Goal: Transaction & Acquisition: Complete application form

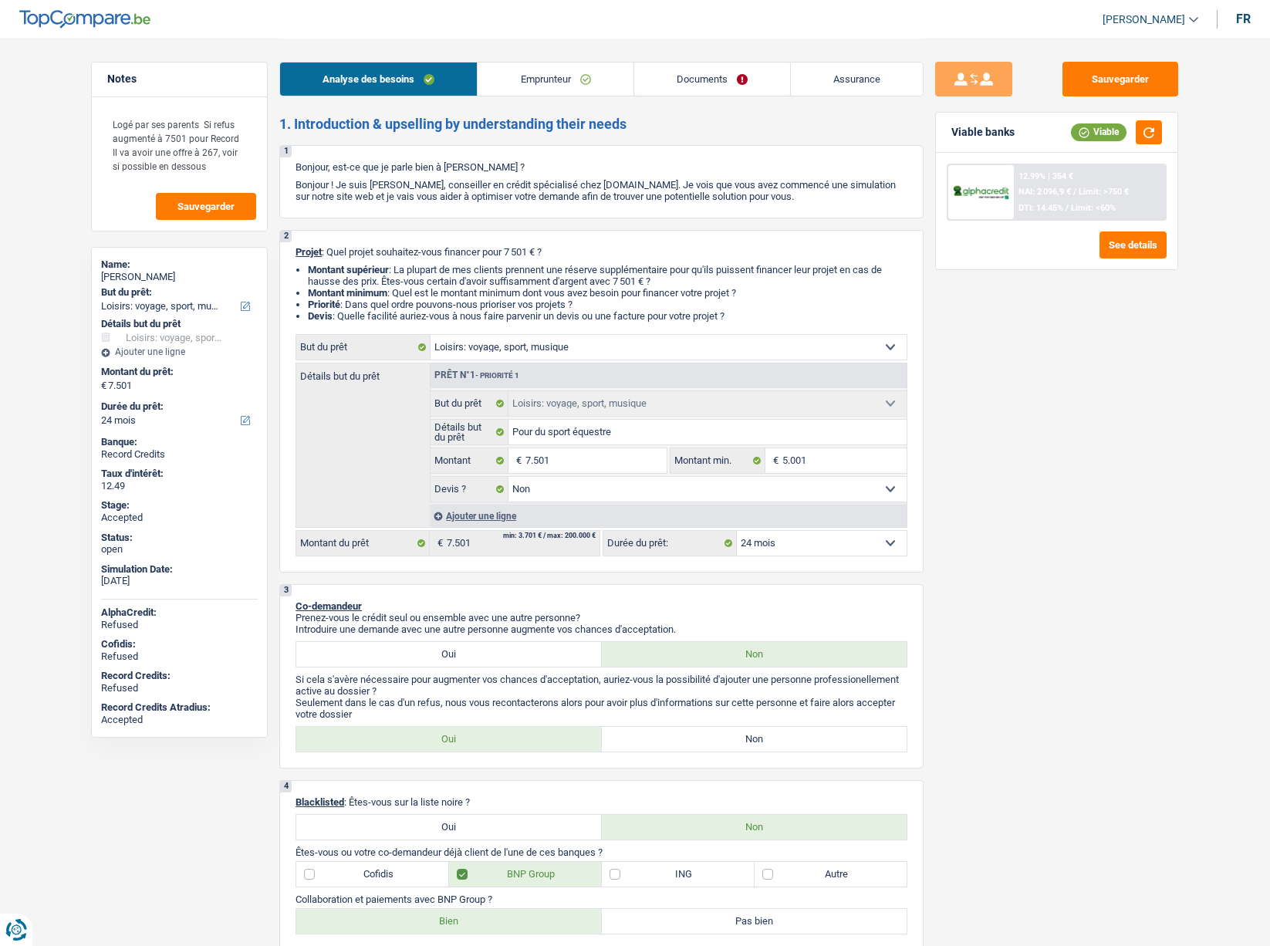
select select "hobbies"
select select "24"
select select "hobbies"
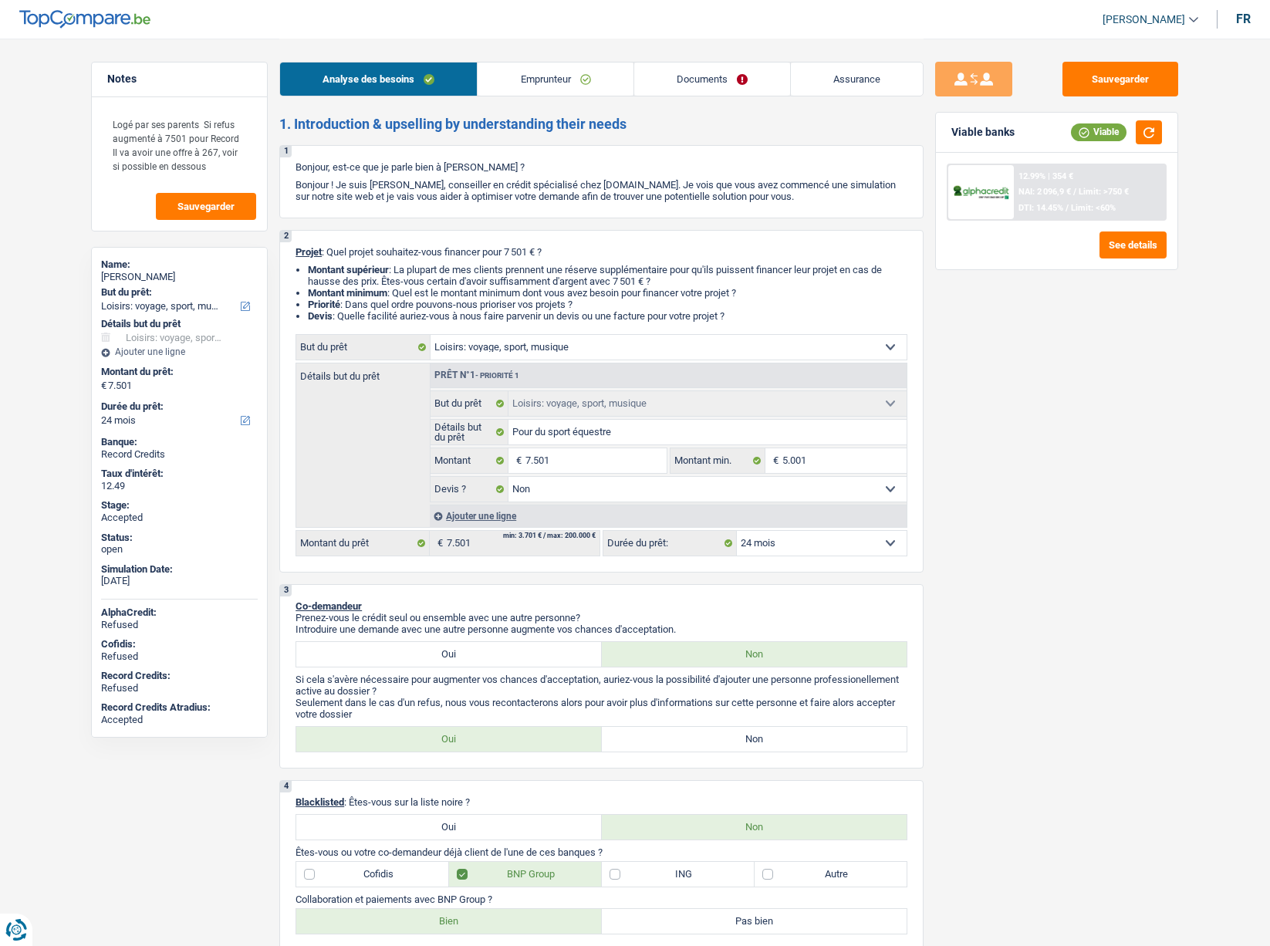
select select "false"
select select "24"
select select "privateEmployee"
select select "netSalary"
select select "mealVouchers"
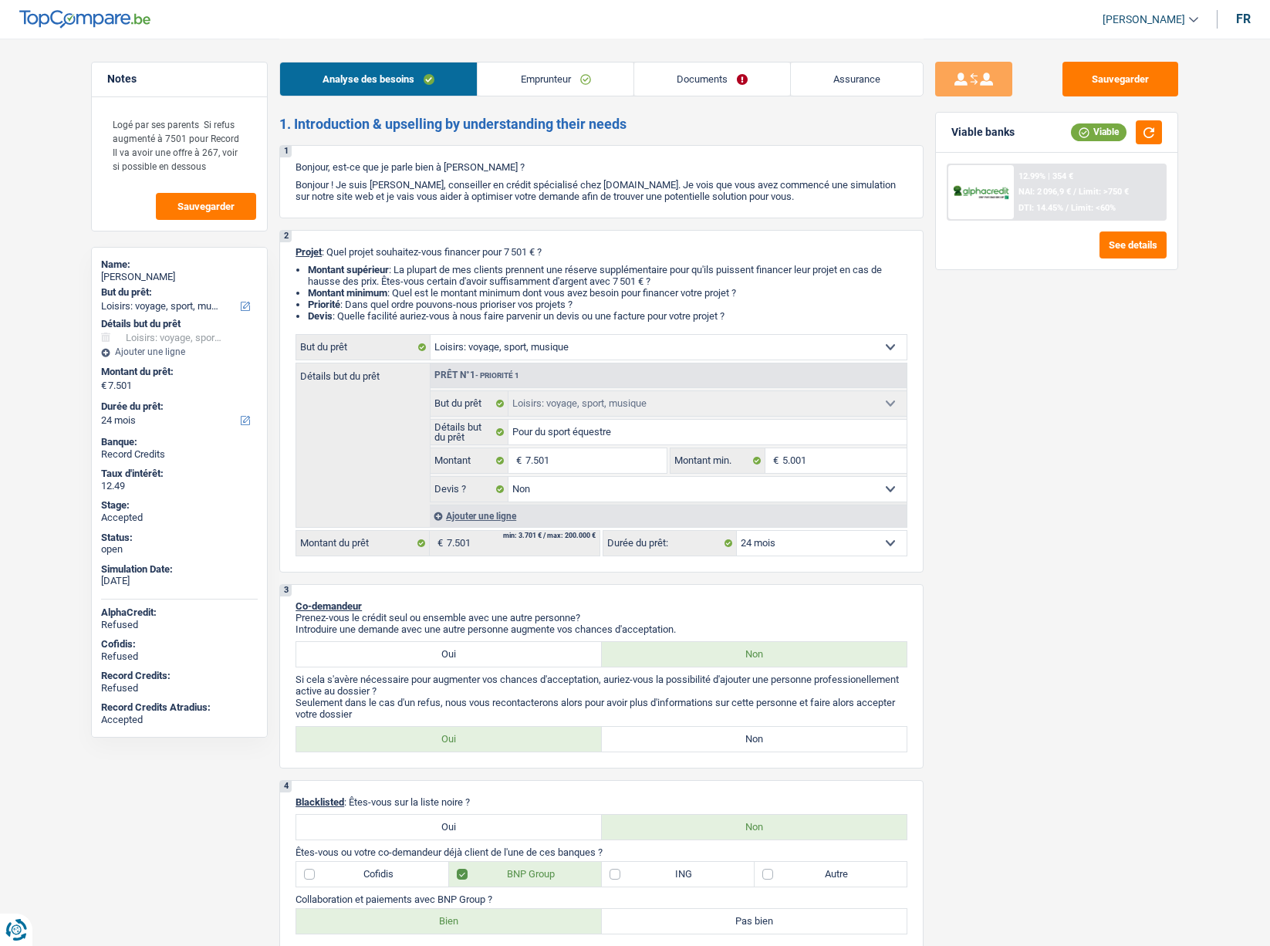
select select "liveWithParents"
select select "hobbies"
select select "false"
select select "24"
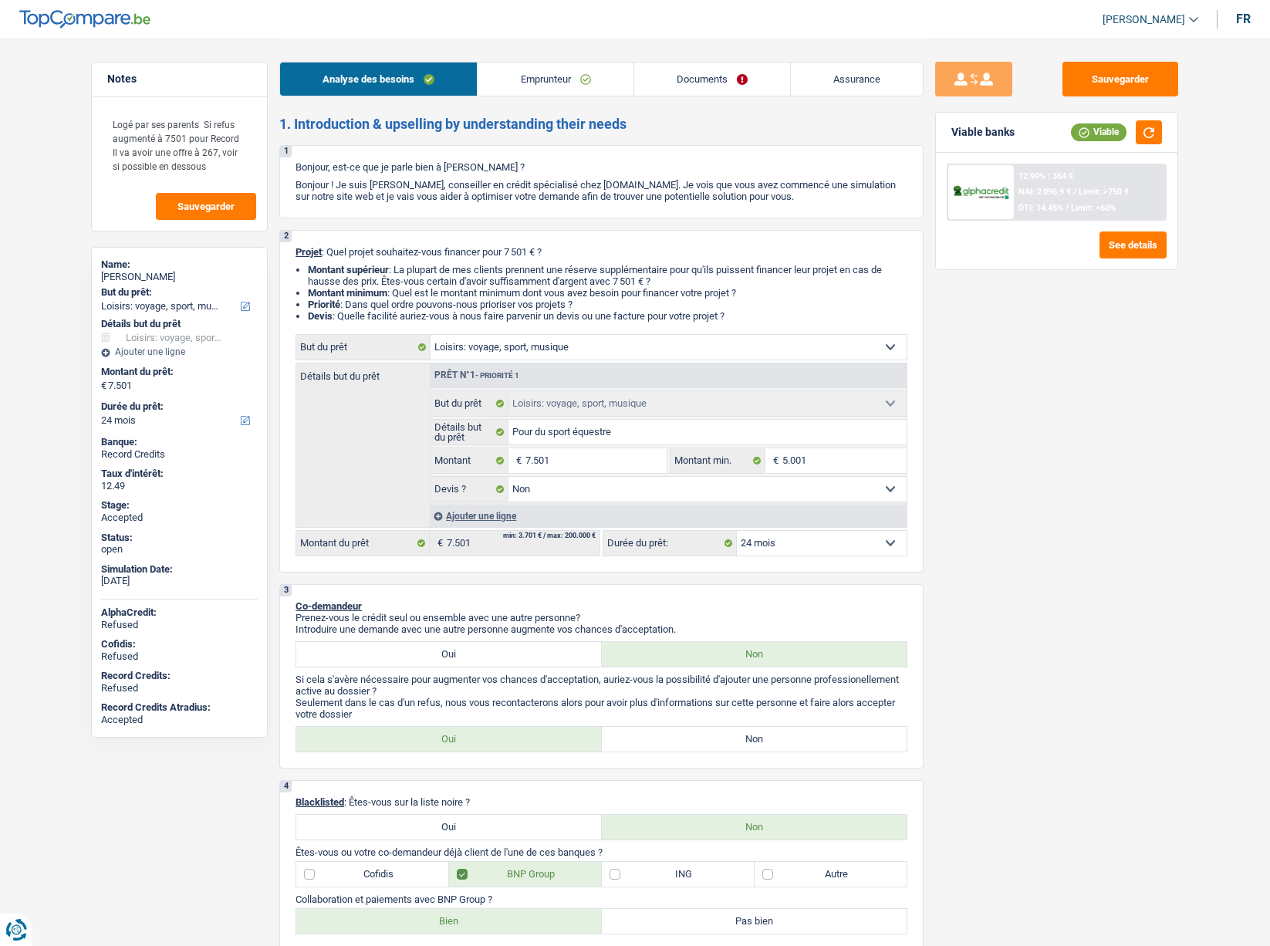
click at [1157, 25] on span "[PERSON_NAME]" at bounding box center [1144, 19] width 83 height 13
click at [1100, 143] on button "SO" at bounding box center [1115, 141] width 137 height 31
select select "hobbies"
select select "false"
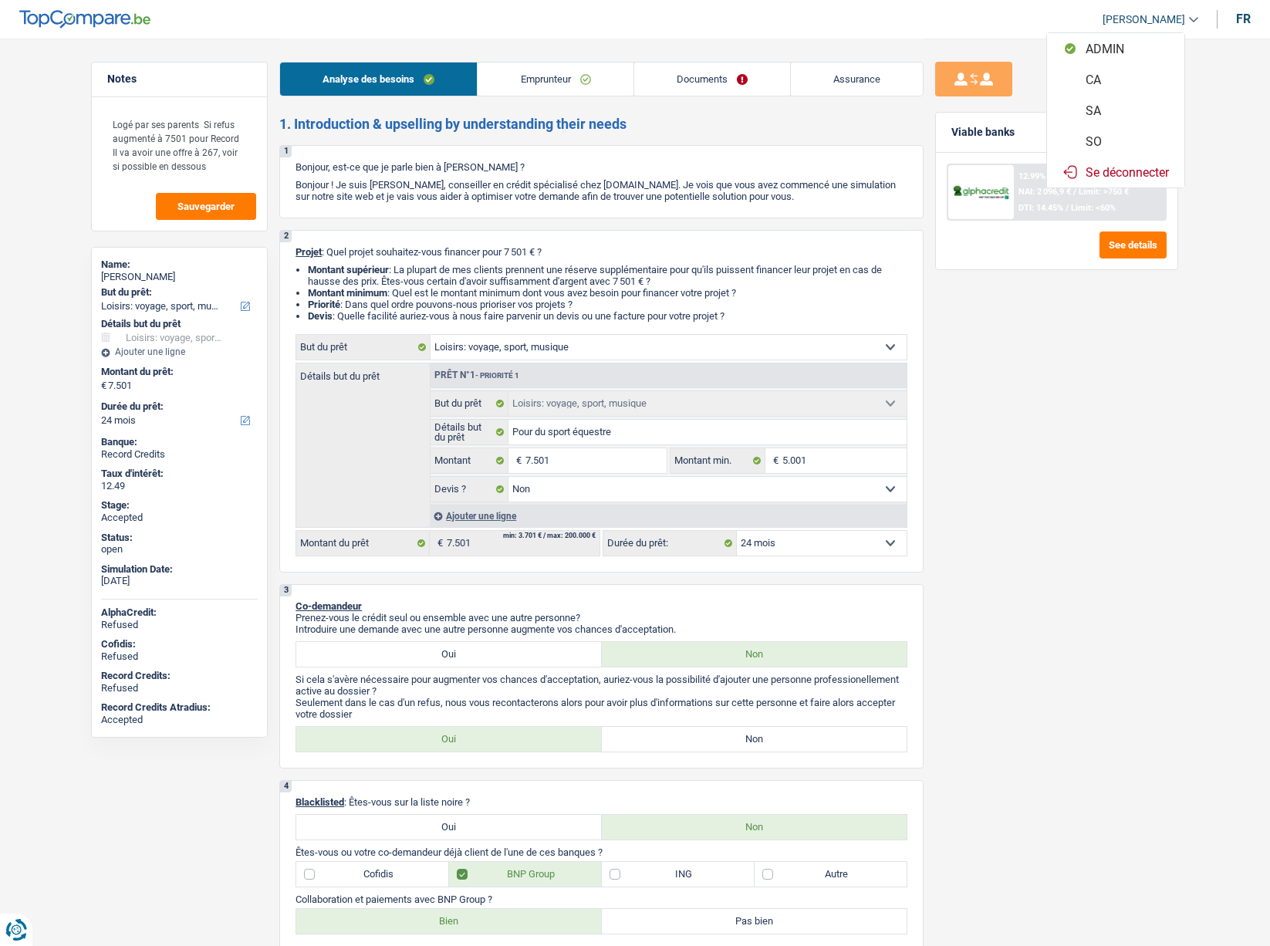
select select "24"
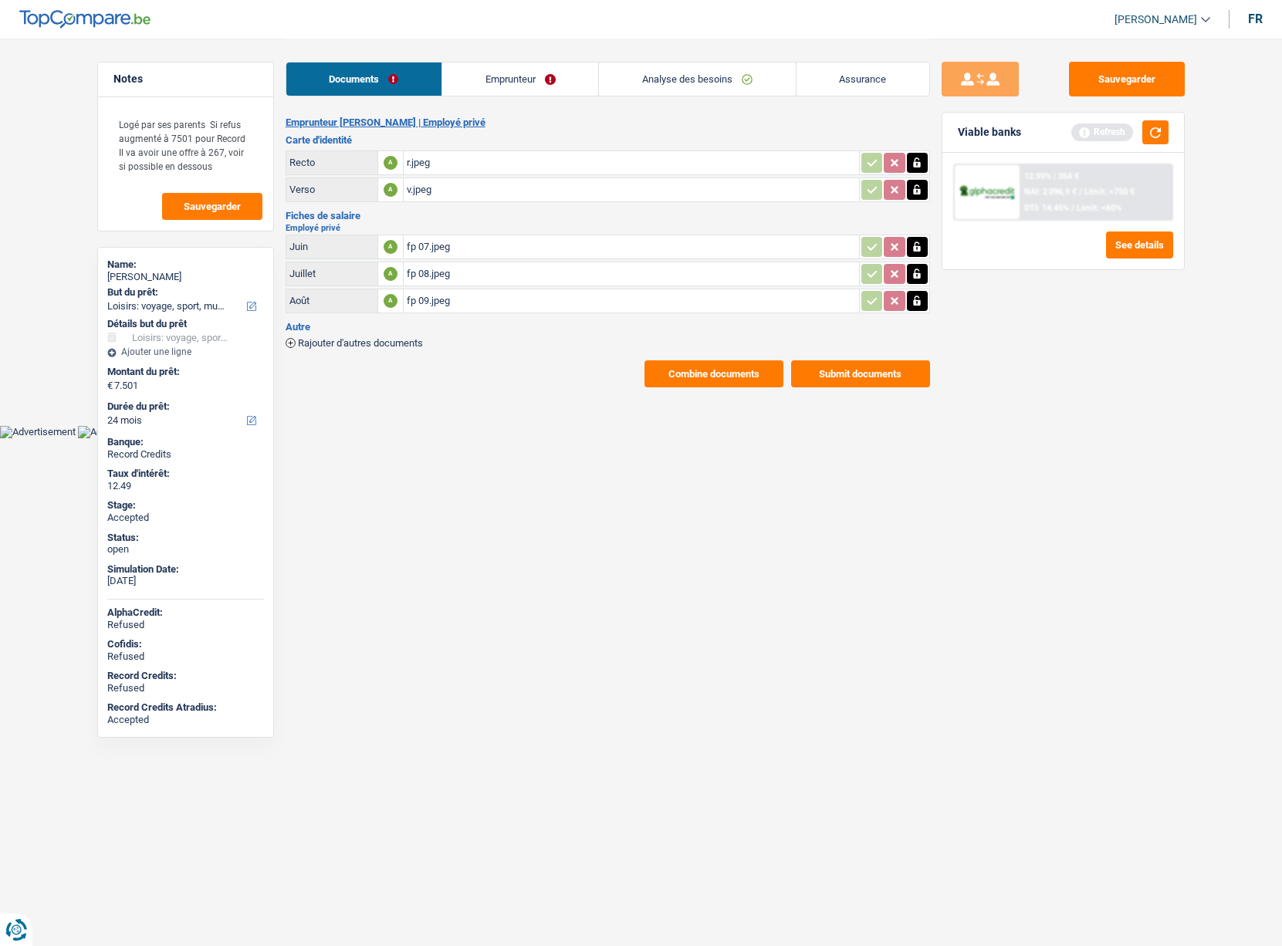
click at [678, 83] on link "Analyse des besoins" at bounding box center [697, 79] width 196 height 33
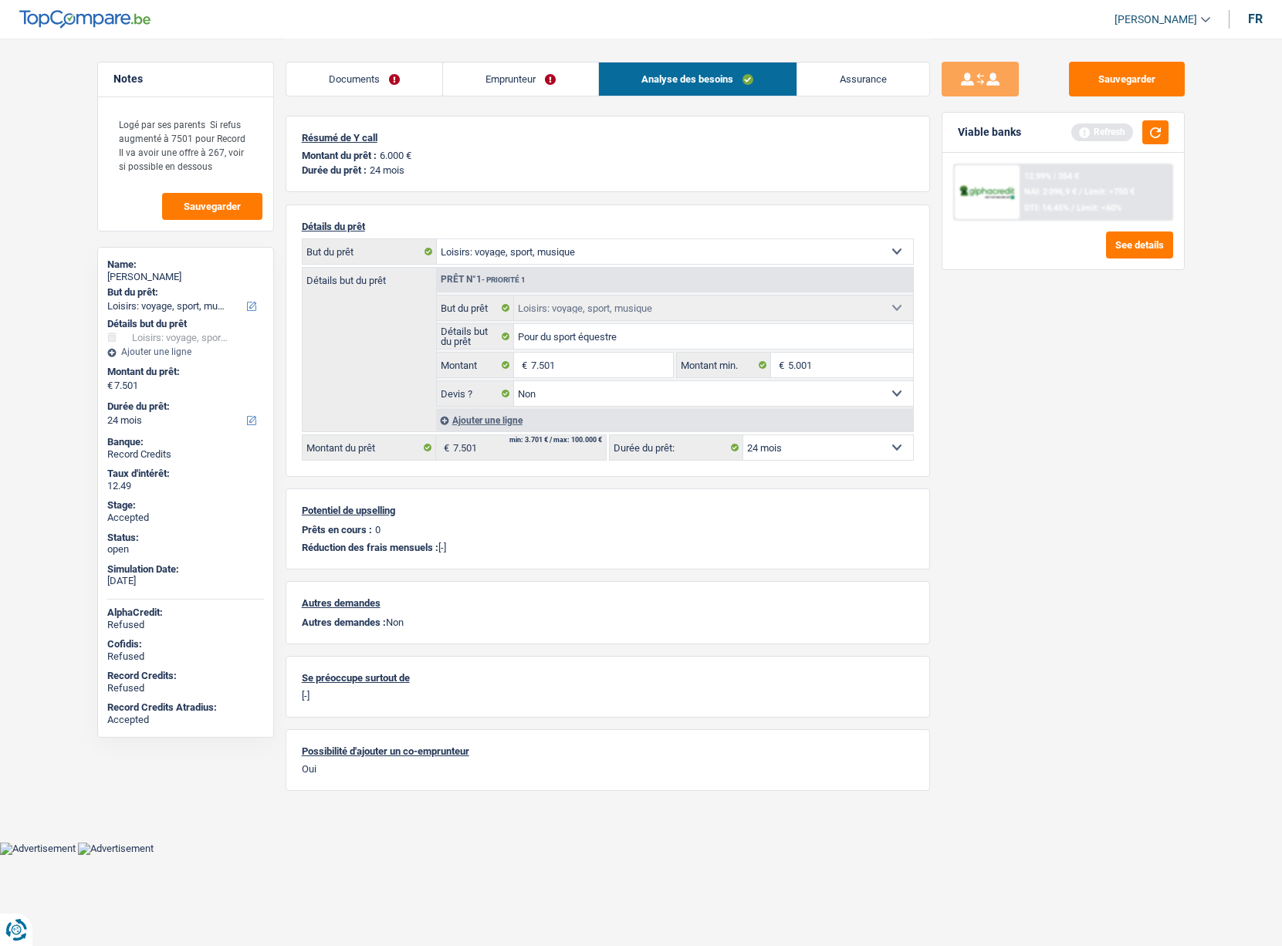
click at [394, 154] on p "6.000 €" at bounding box center [396, 156] width 32 height 12
click at [551, 198] on div "Résumé de Y call Montant du prêt : 6.000 € Durée du prêt : 24 mois Détails du p…" at bounding box center [608, 453] width 644 height 675
click at [822, 79] on link "Assurance" at bounding box center [863, 79] width 132 height 33
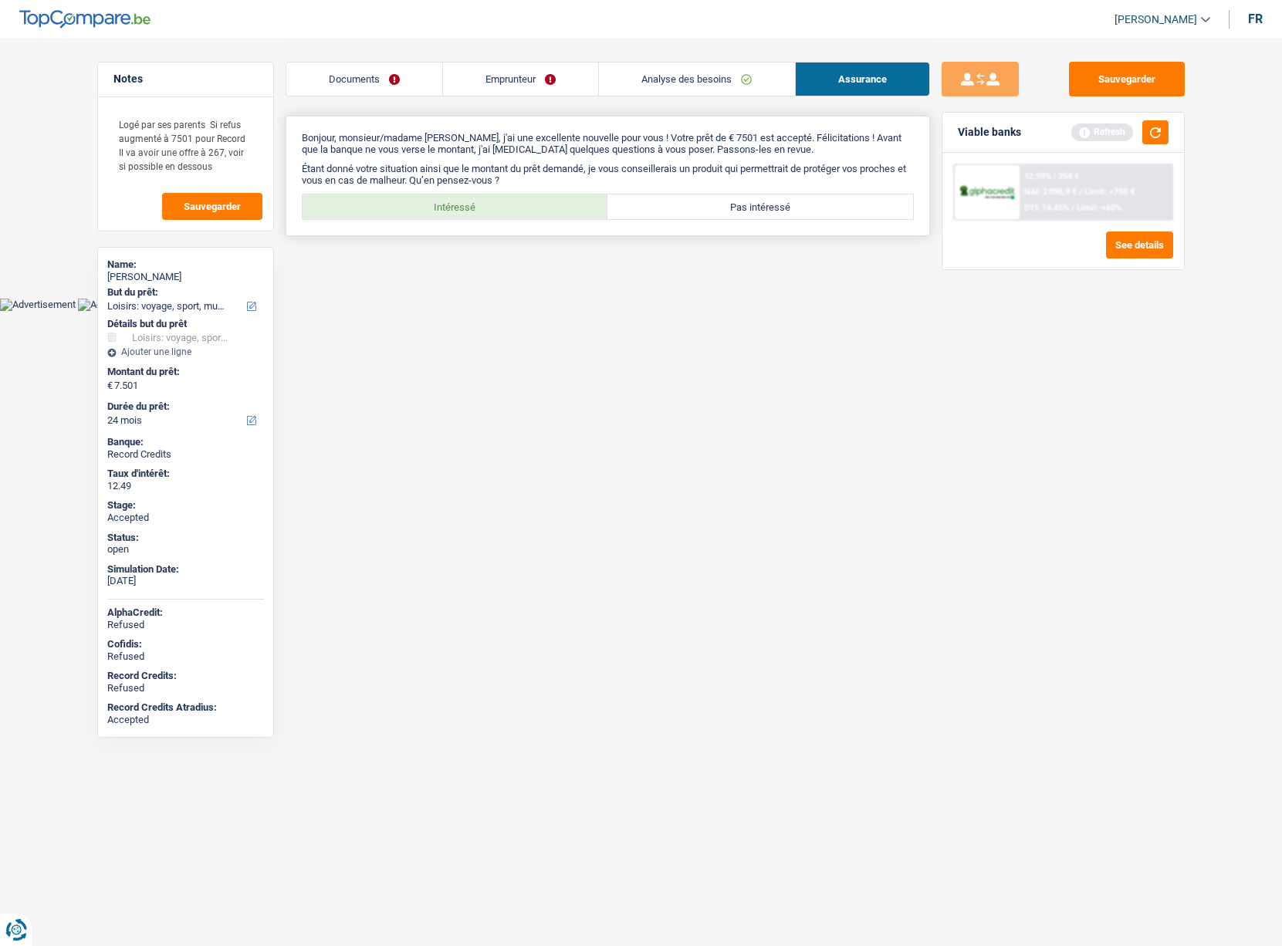
click at [446, 210] on label "Intéressé" at bounding box center [456, 206] width 306 height 25
click at [446, 210] on input "Intéressé" at bounding box center [456, 206] width 306 height 25
radio input "true"
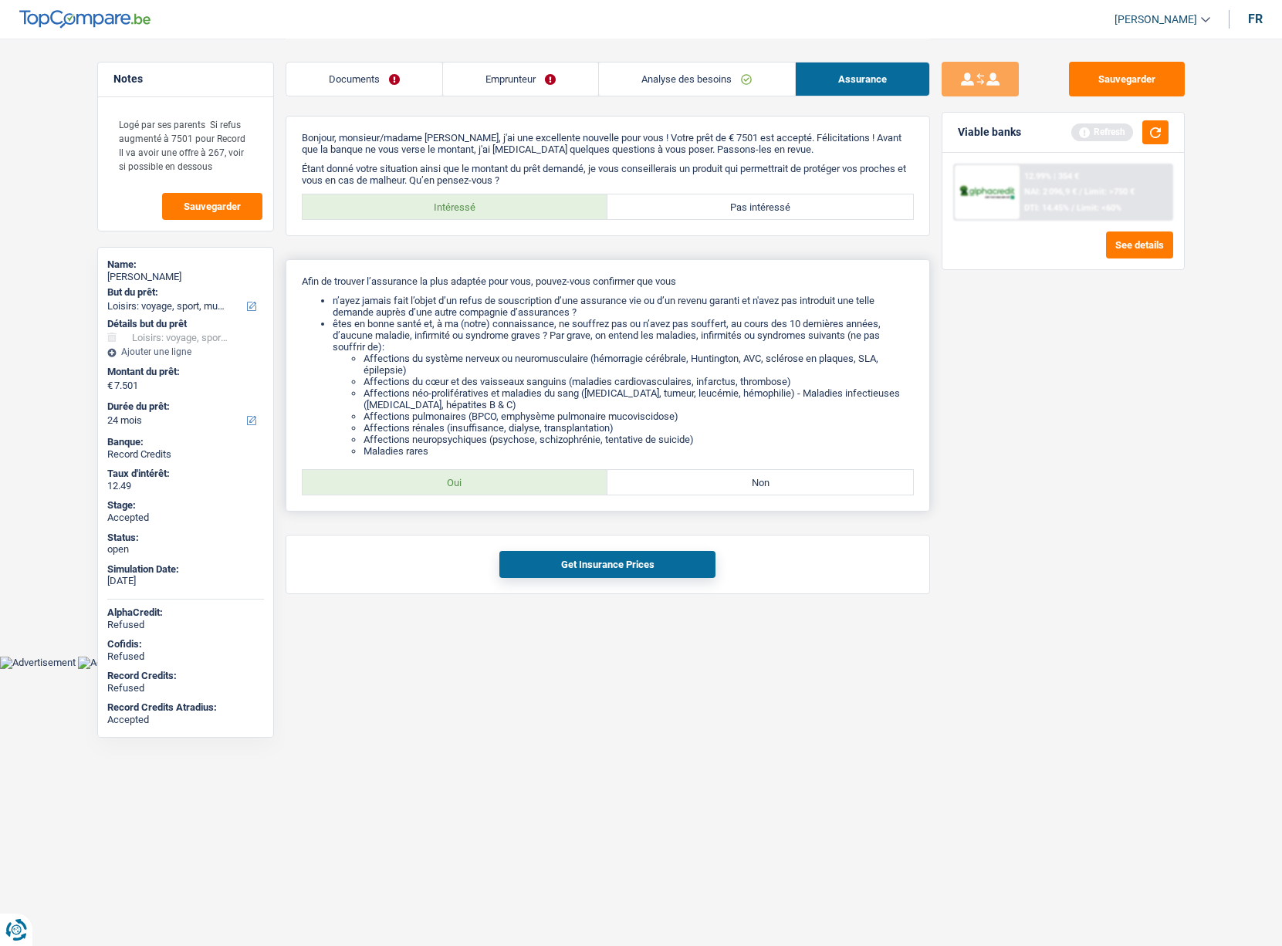
click at [414, 485] on label "Oui" at bounding box center [456, 482] width 306 height 25
click at [414, 485] on input "Oui" at bounding box center [456, 482] width 306 height 25
radio input "true"
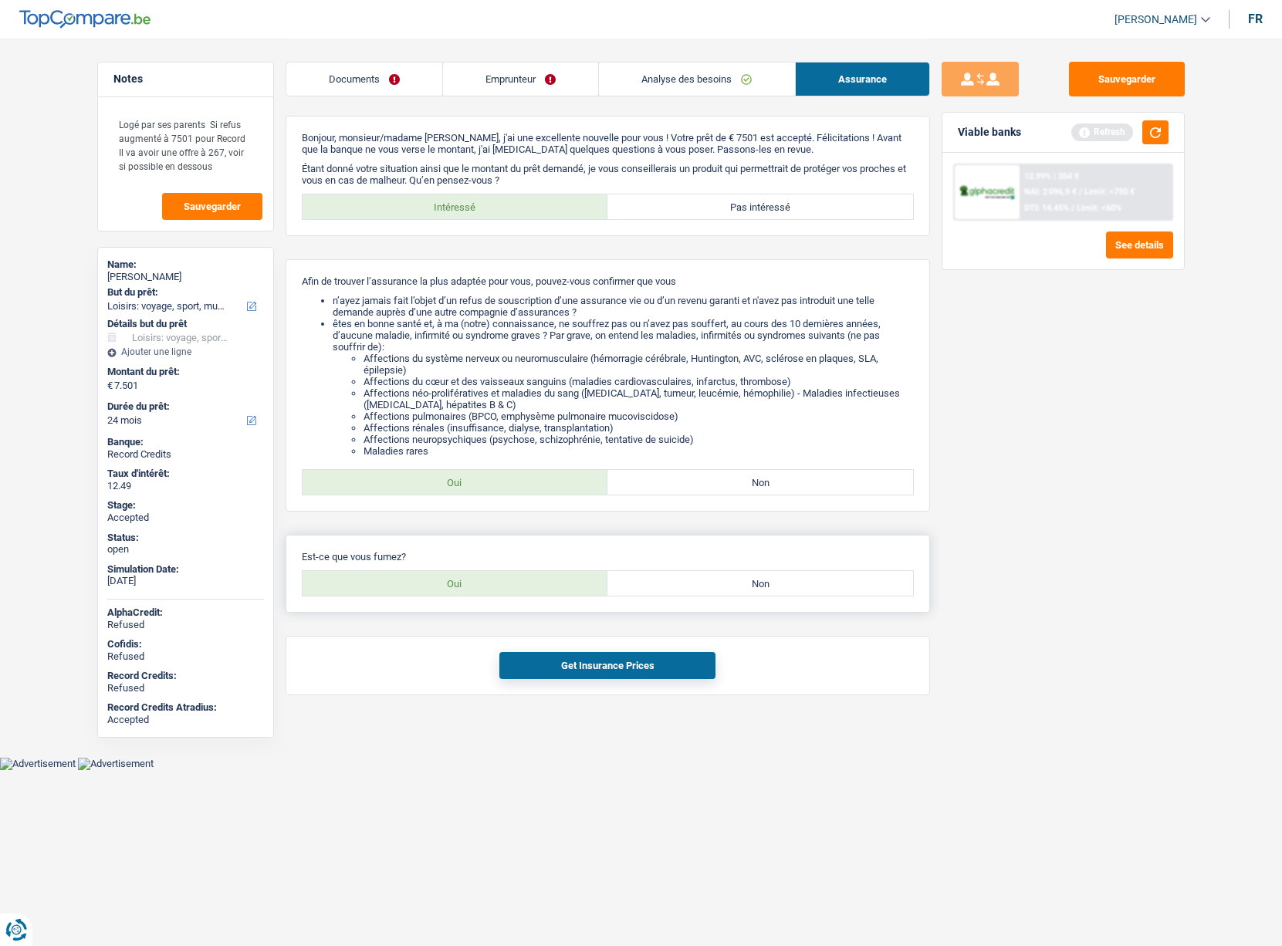
click at [502, 590] on label "Oui" at bounding box center [456, 583] width 306 height 25
click at [502, 590] on input "Oui" at bounding box center [456, 583] width 306 height 25
radio input "true"
click at [534, 662] on button "Get Insurance Prices" at bounding box center [607, 665] width 216 height 27
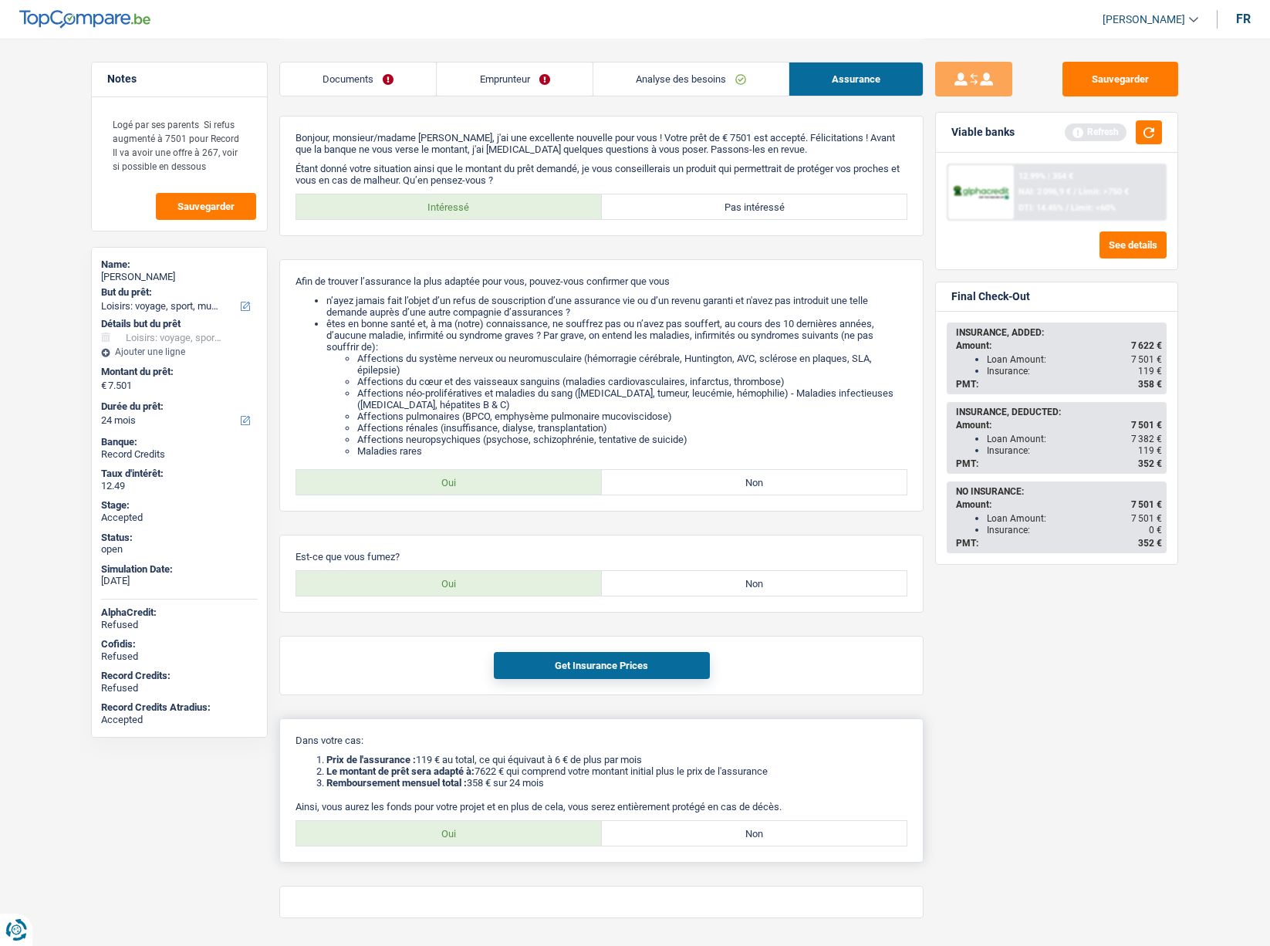
click at [481, 840] on label "Oui" at bounding box center [449, 833] width 306 height 25
click at [481, 840] on input "Oui" at bounding box center [449, 833] width 306 height 25
radio input "true"
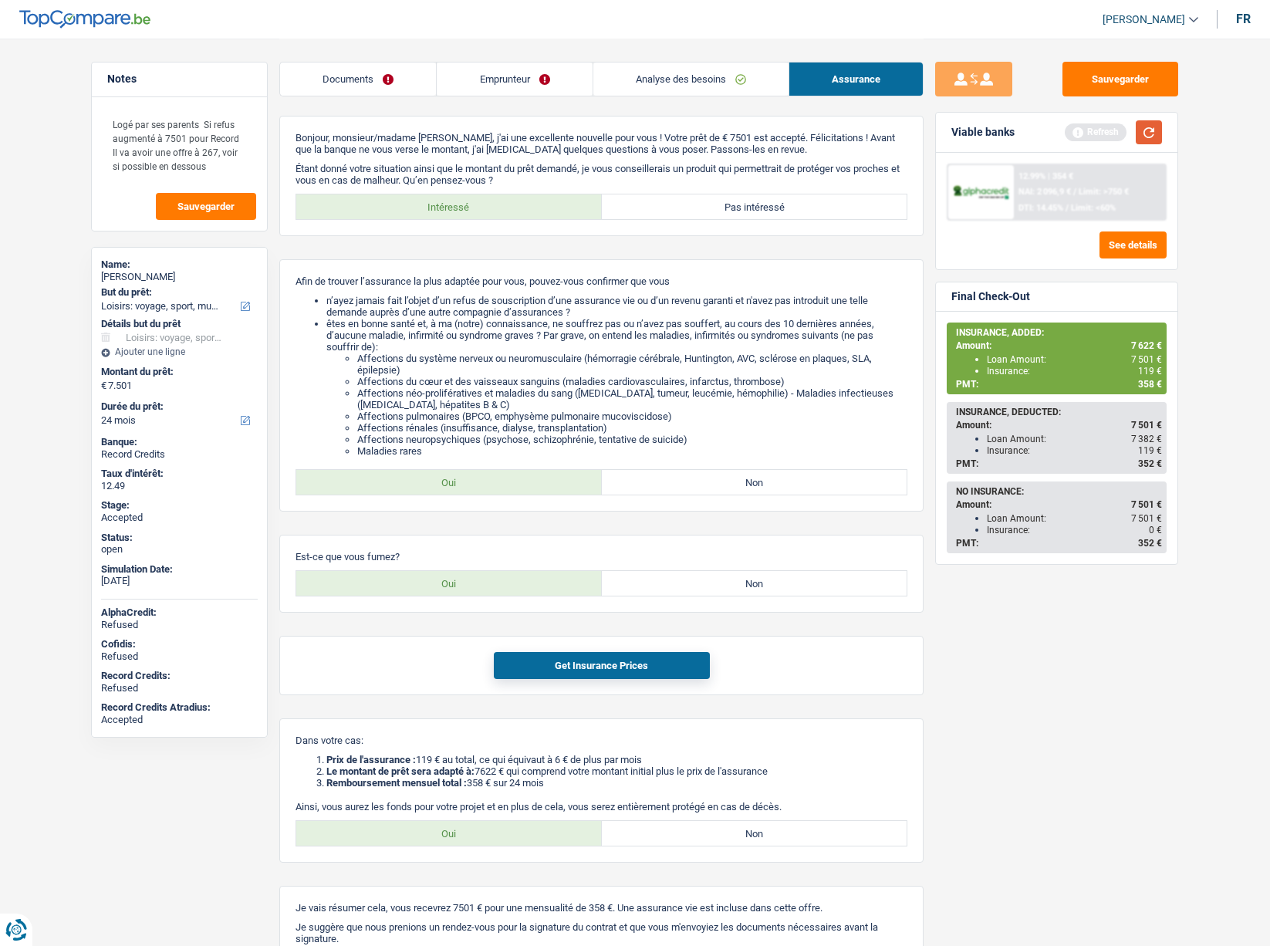
click at [1148, 139] on button "button" at bounding box center [1149, 132] width 26 height 24
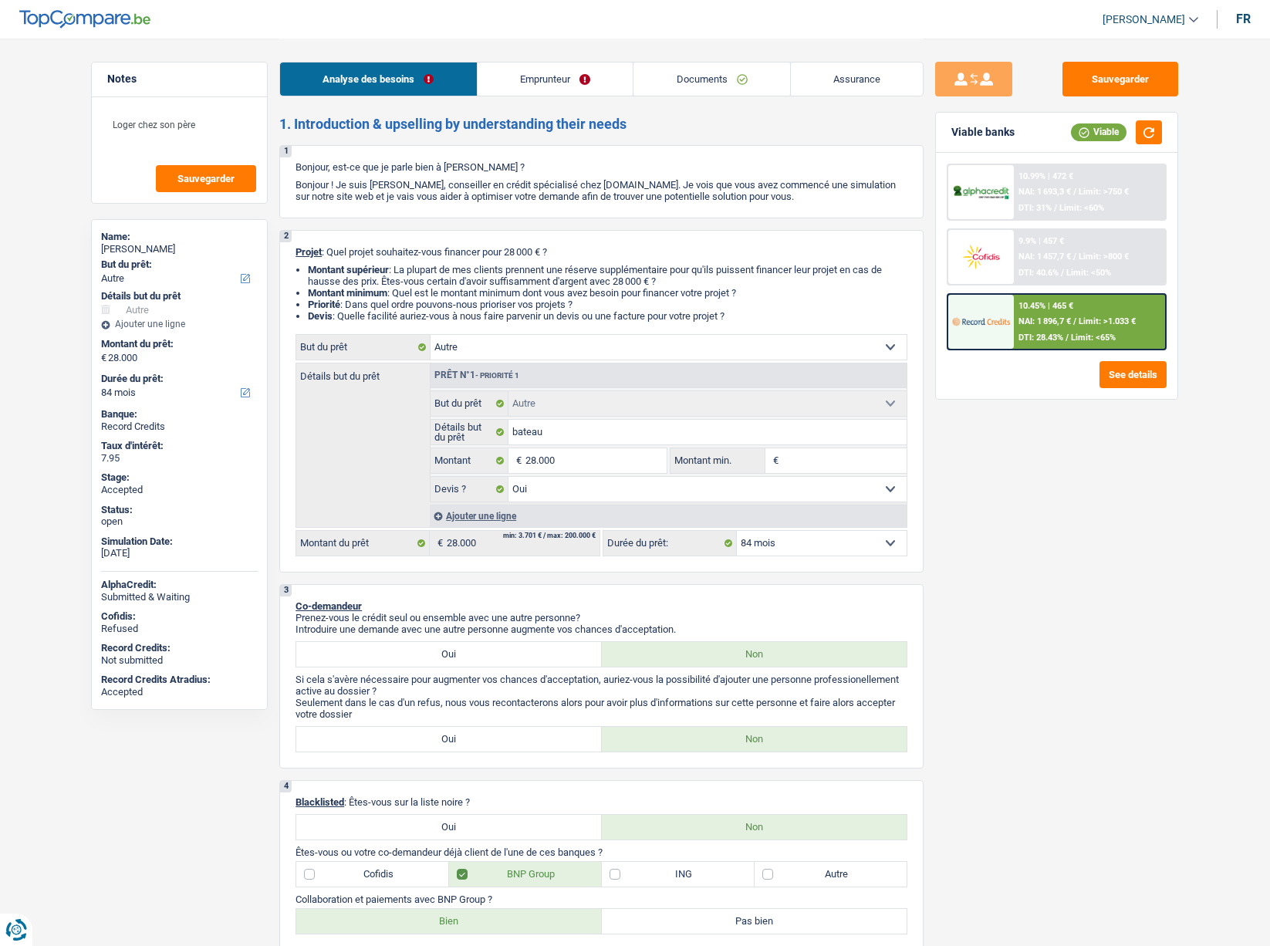
select select "other"
select select "84"
select select "other"
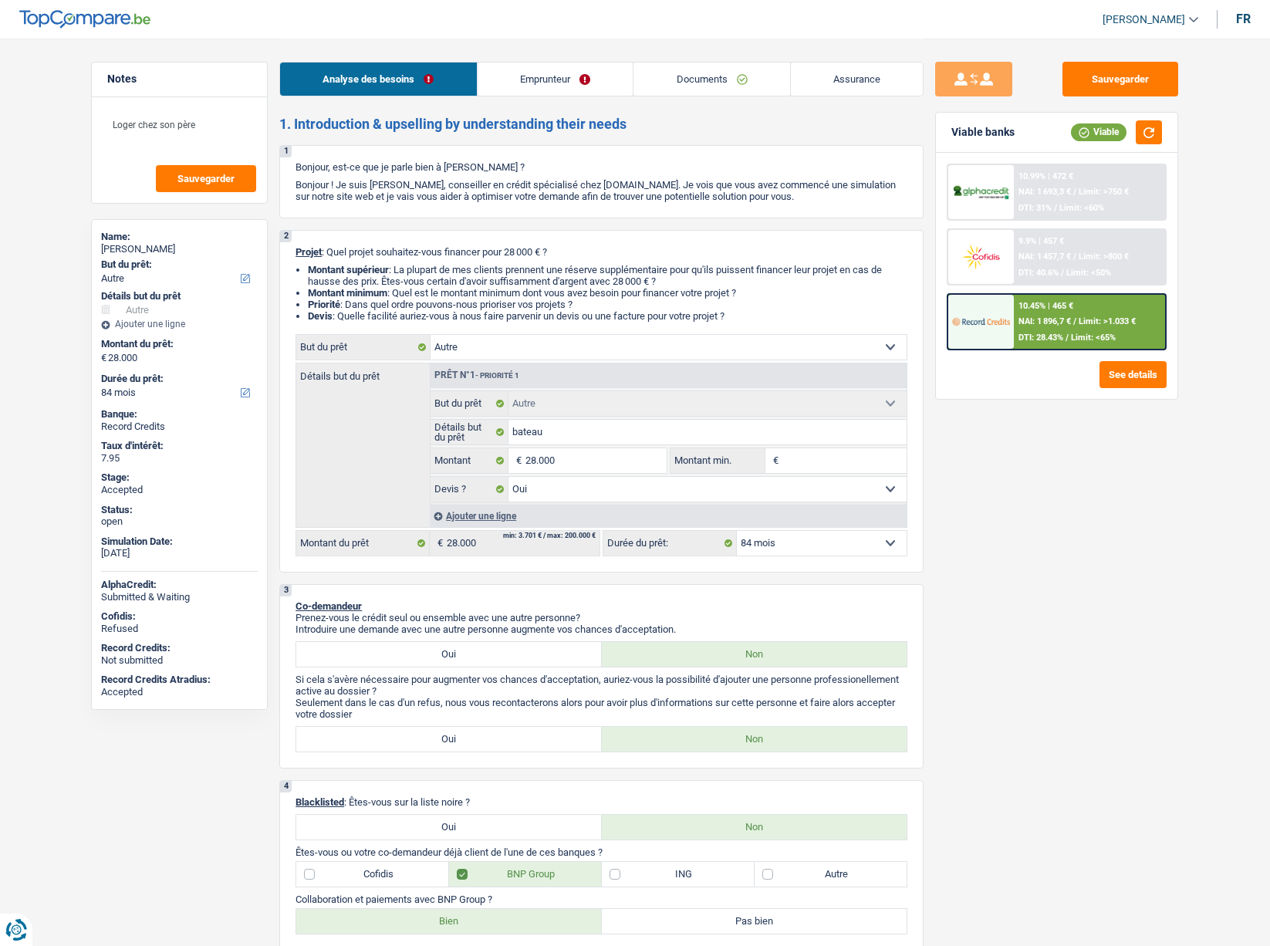
select select "yes"
select select "84"
select select "worker"
select select "netSalary"
select select "liveWithParents"
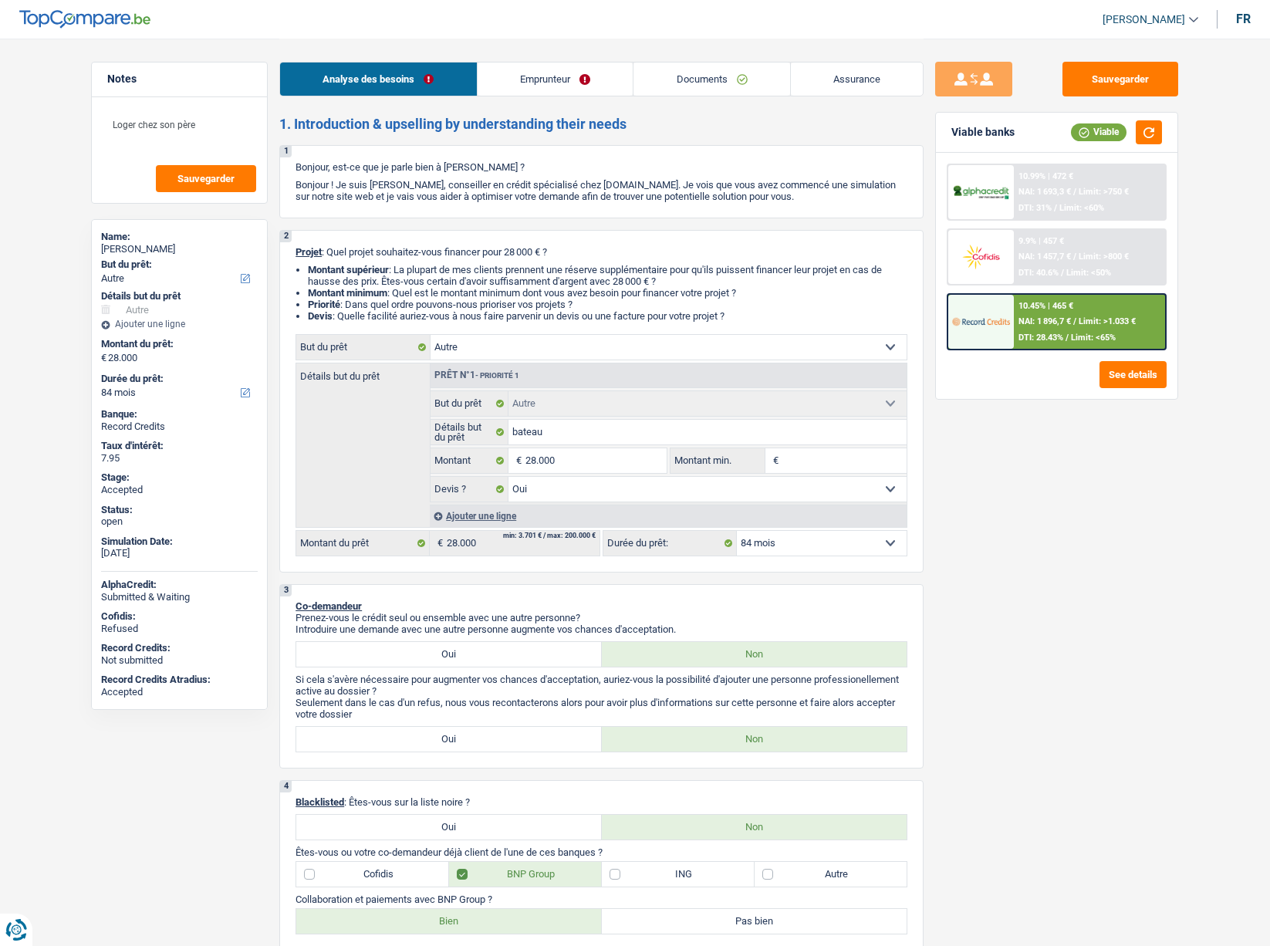
select select "carLoan"
select select "60"
select select "other"
select select "yes"
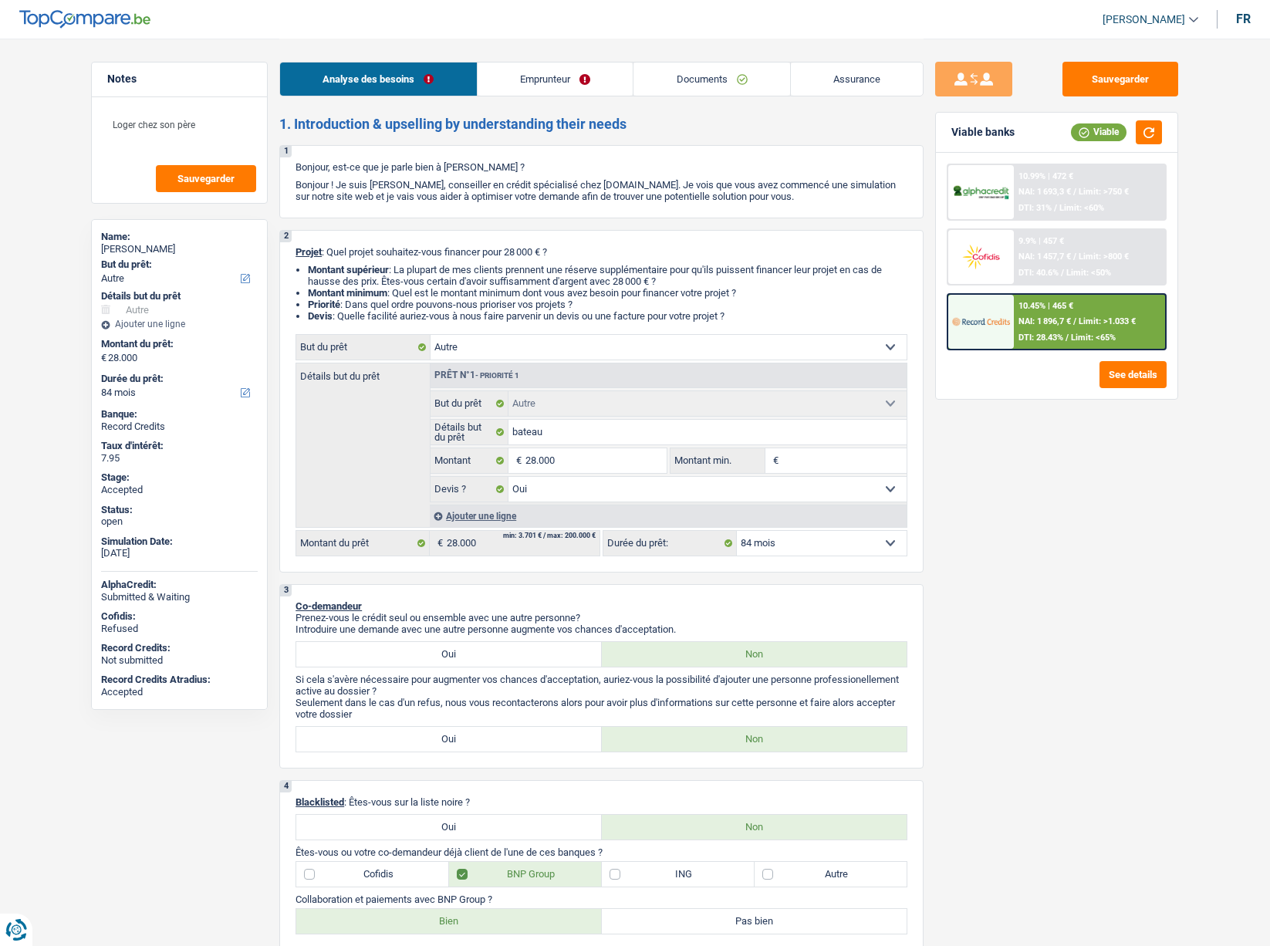
select select "84"
click at [1155, 25] on span "[PERSON_NAME]" at bounding box center [1144, 19] width 83 height 13
click at [1094, 135] on button "SO" at bounding box center [1115, 141] width 137 height 31
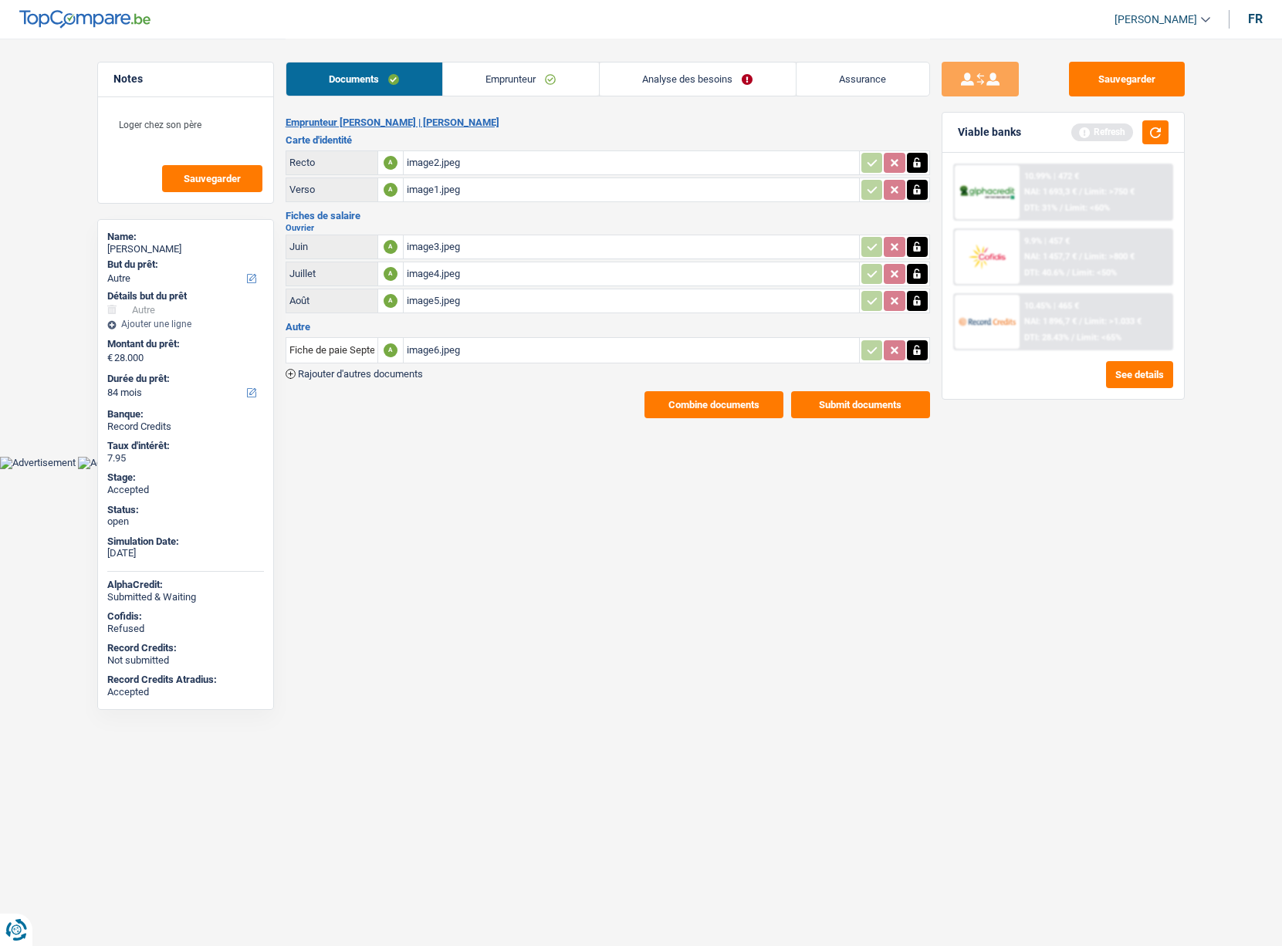
click at [533, 79] on link "Emprunteur" at bounding box center [521, 79] width 156 height 33
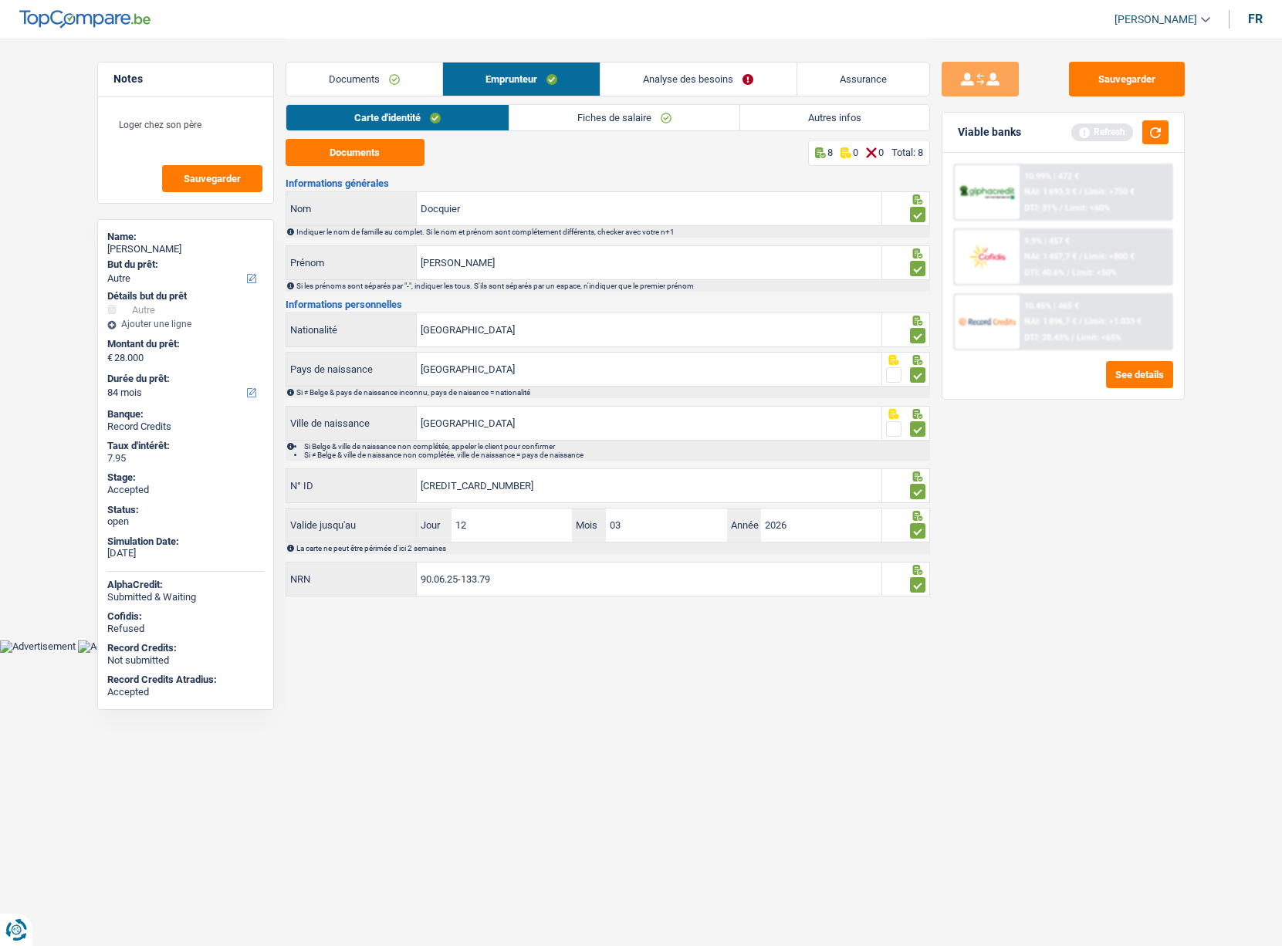
click at [669, 78] on link "Analyse des besoins" at bounding box center [697, 79] width 195 height 33
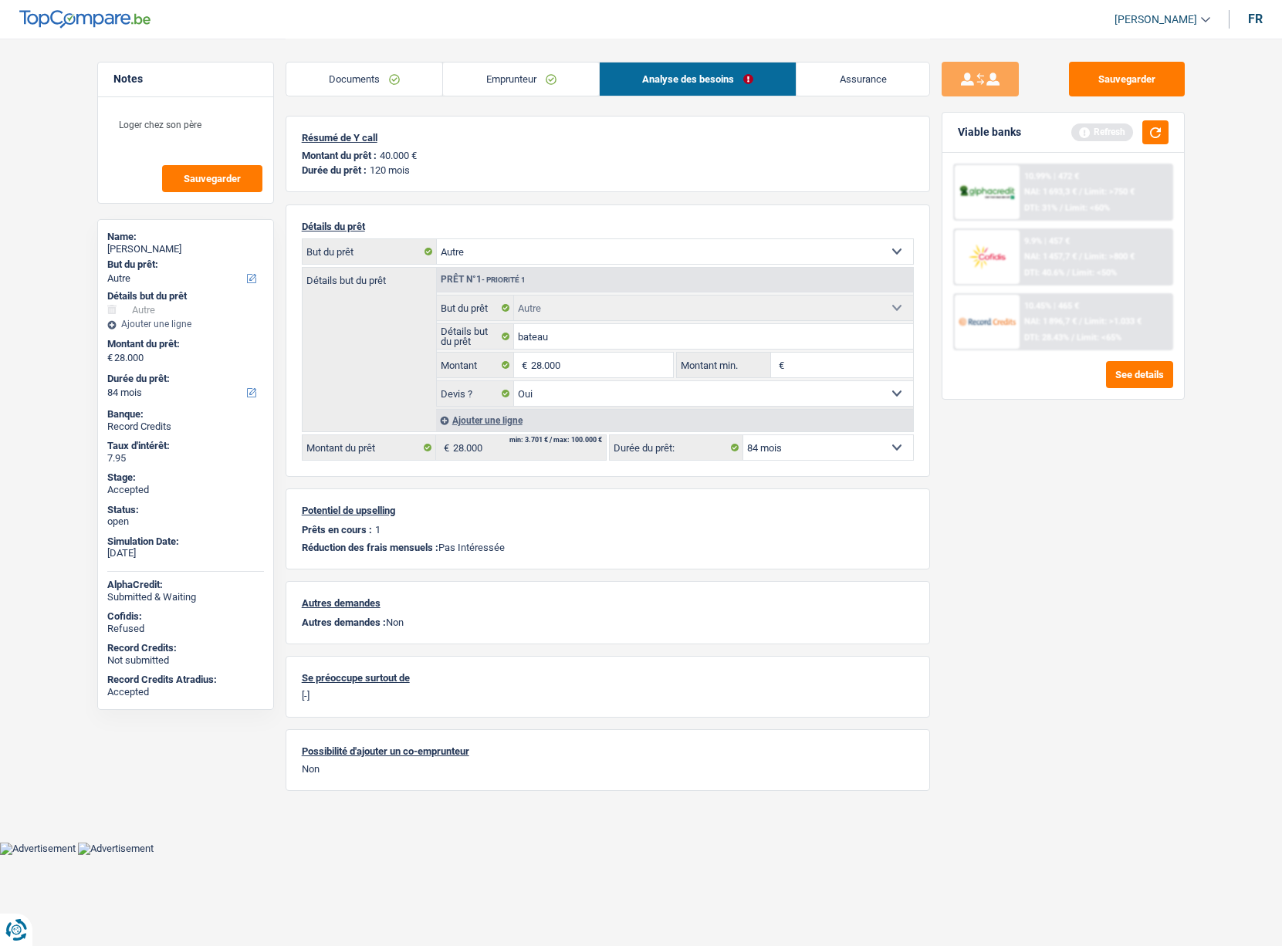
click at [530, 85] on link "Emprunteur" at bounding box center [521, 79] width 156 height 33
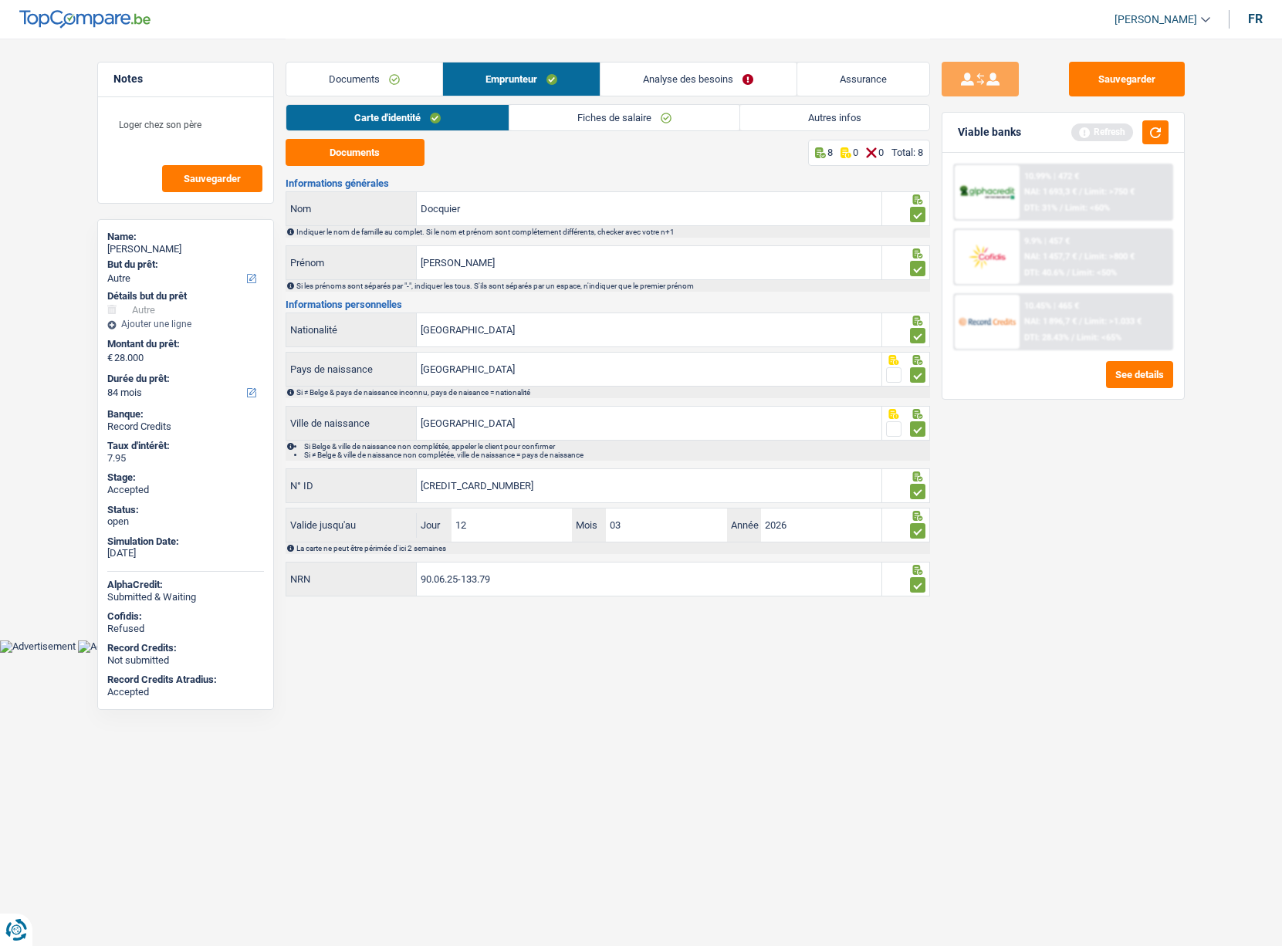
click at [311, 73] on link "Documents" at bounding box center [364, 79] width 156 height 33
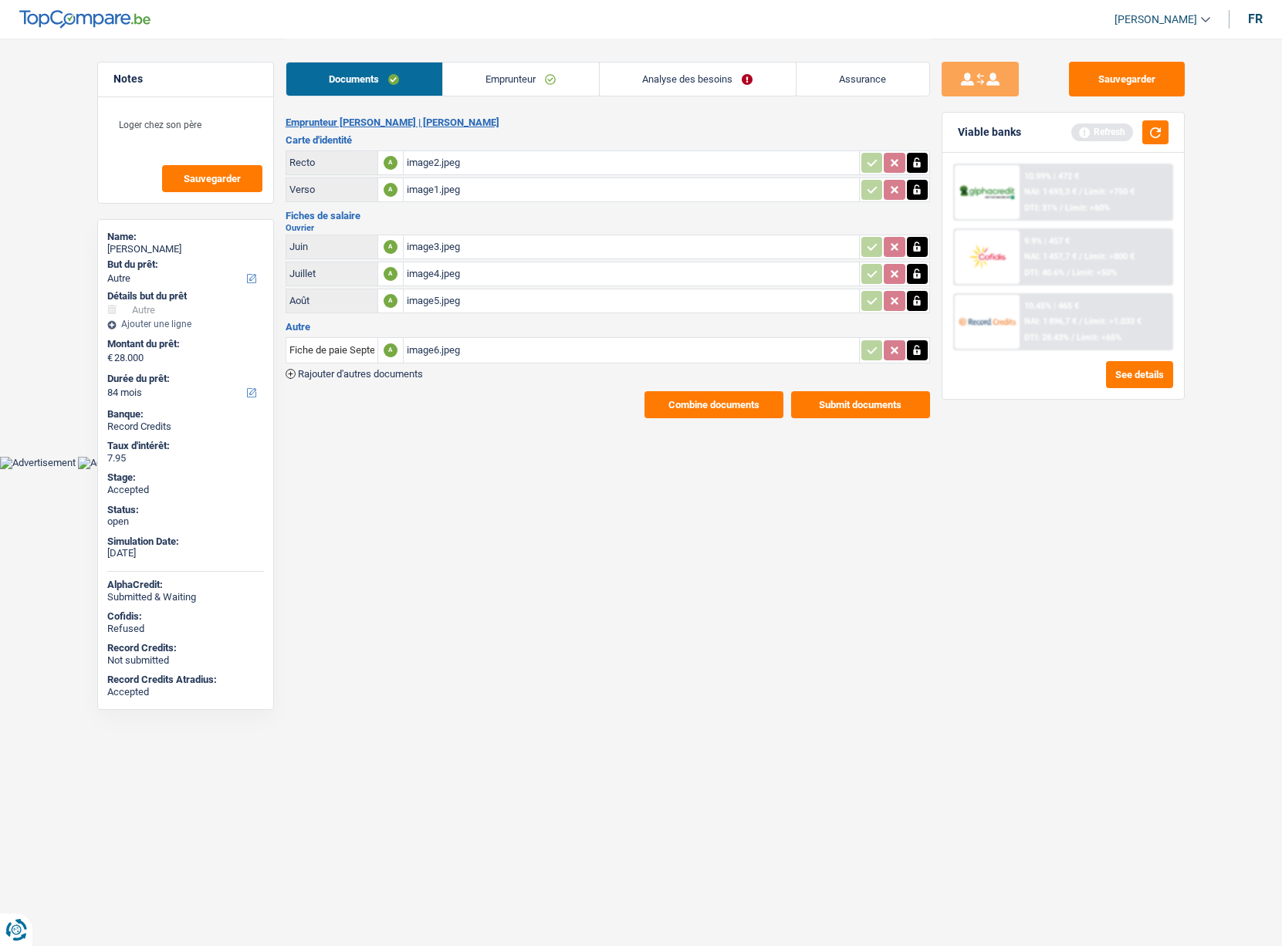
click at [424, 303] on div "image5.jpeg" at bounding box center [631, 300] width 449 height 23
click at [696, 80] on link "Analyse des besoins" at bounding box center [698, 79] width 196 height 33
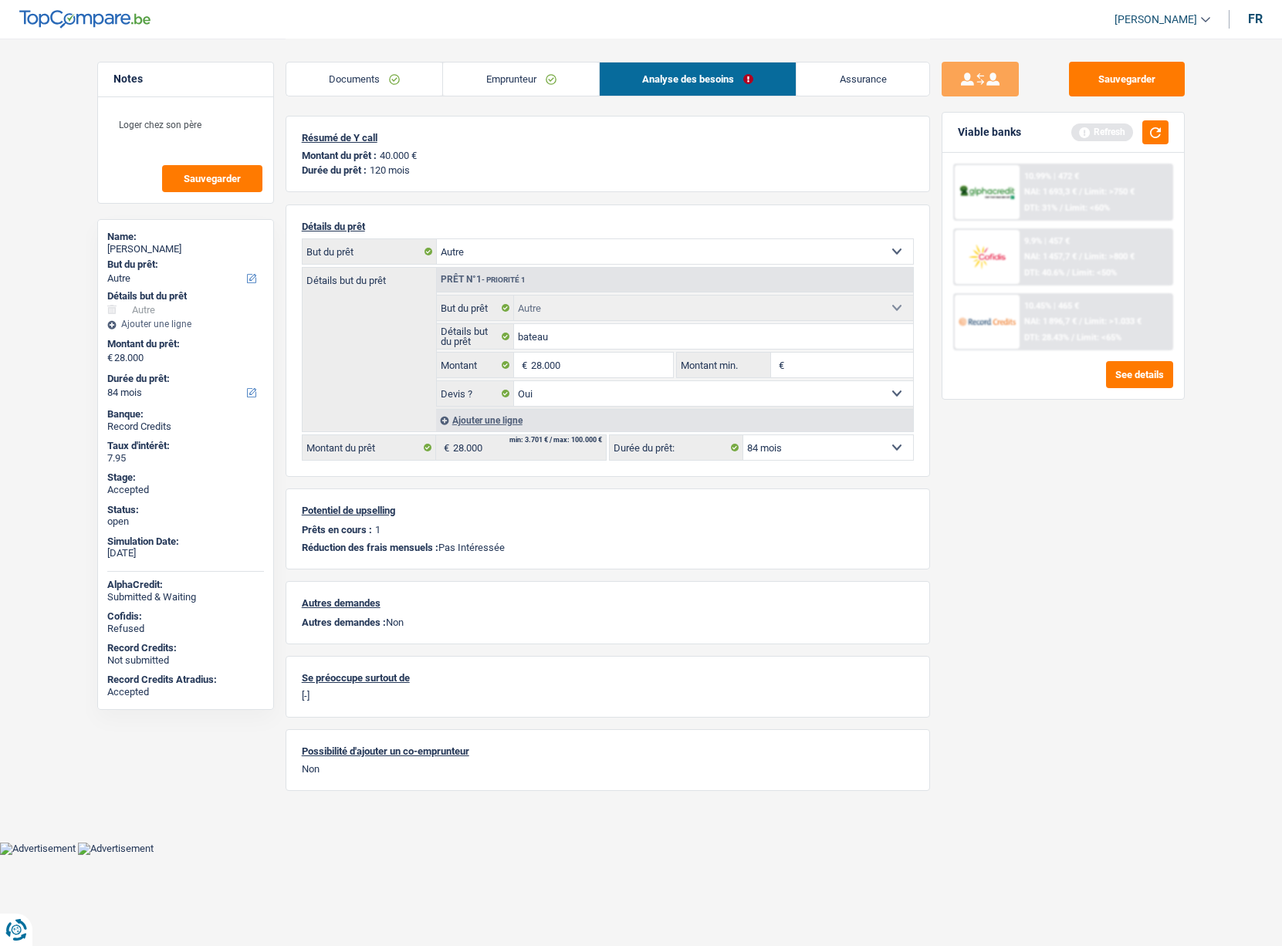
click at [394, 157] on p "40.000 €" at bounding box center [398, 156] width 37 height 12
click at [385, 167] on p "120 mois" at bounding box center [390, 170] width 40 height 12
click at [385, 168] on p "120 mois" at bounding box center [390, 170] width 40 height 12
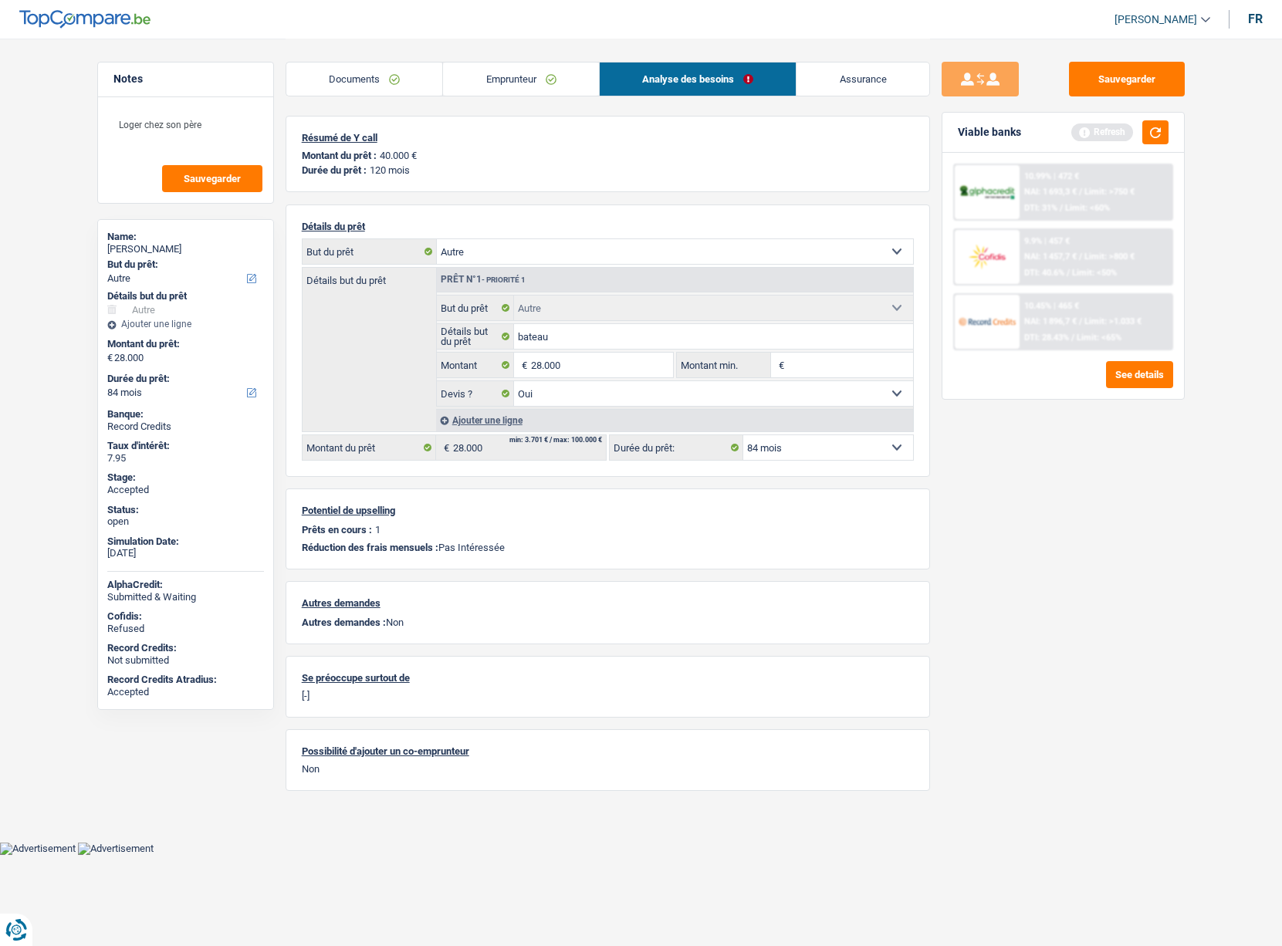
click at [386, 168] on p "120 mois" at bounding box center [390, 170] width 40 height 12
click at [763, 445] on select "12 mois 18 mois 24 mois 30 mois 36 mois 42 mois 48 mois 60 mois 72 mois 84 mois…" at bounding box center [828, 447] width 170 height 25
click at [763, 442] on select "12 mois 18 mois 24 mois 30 mois 36 mois 42 mois 48 mois 60 mois 72 mois 84 mois…" at bounding box center [828, 447] width 170 height 25
click at [154, 252] on div "[PERSON_NAME]" at bounding box center [185, 249] width 157 height 12
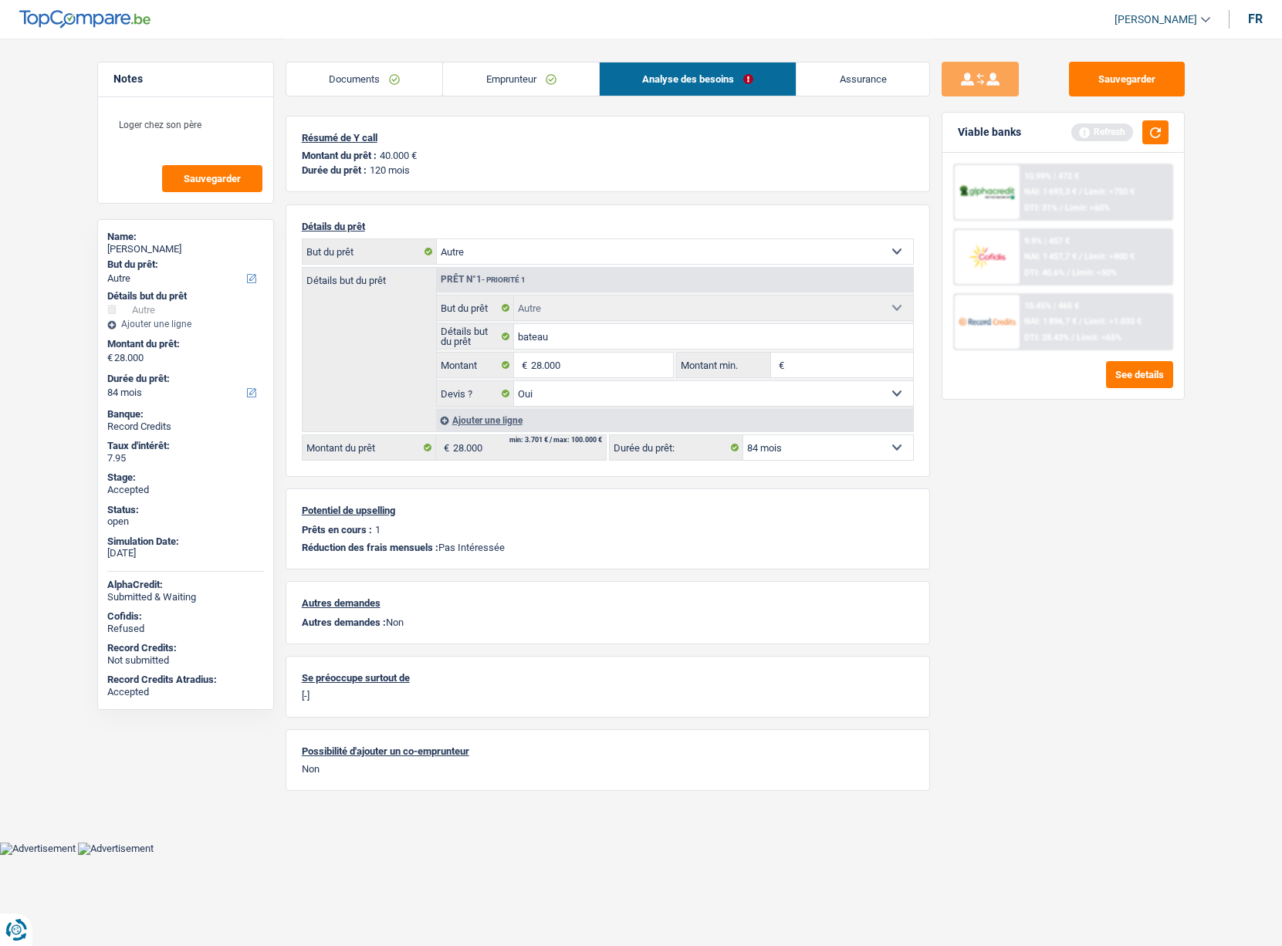
copy div "Docquier"
drag, startPoint x: 121, startPoint y: 606, endPoint x: 172, endPoint y: 704, distance: 110.5
click at [172, 704] on div "Name: [PERSON_NAME] But du prêt: Confort maison: meubles, textile, peinture, él…" at bounding box center [185, 464] width 177 height 491
click at [166, 695] on div "Accepted" at bounding box center [185, 692] width 157 height 12
click at [497, 77] on link "Emprunteur" at bounding box center [521, 79] width 156 height 33
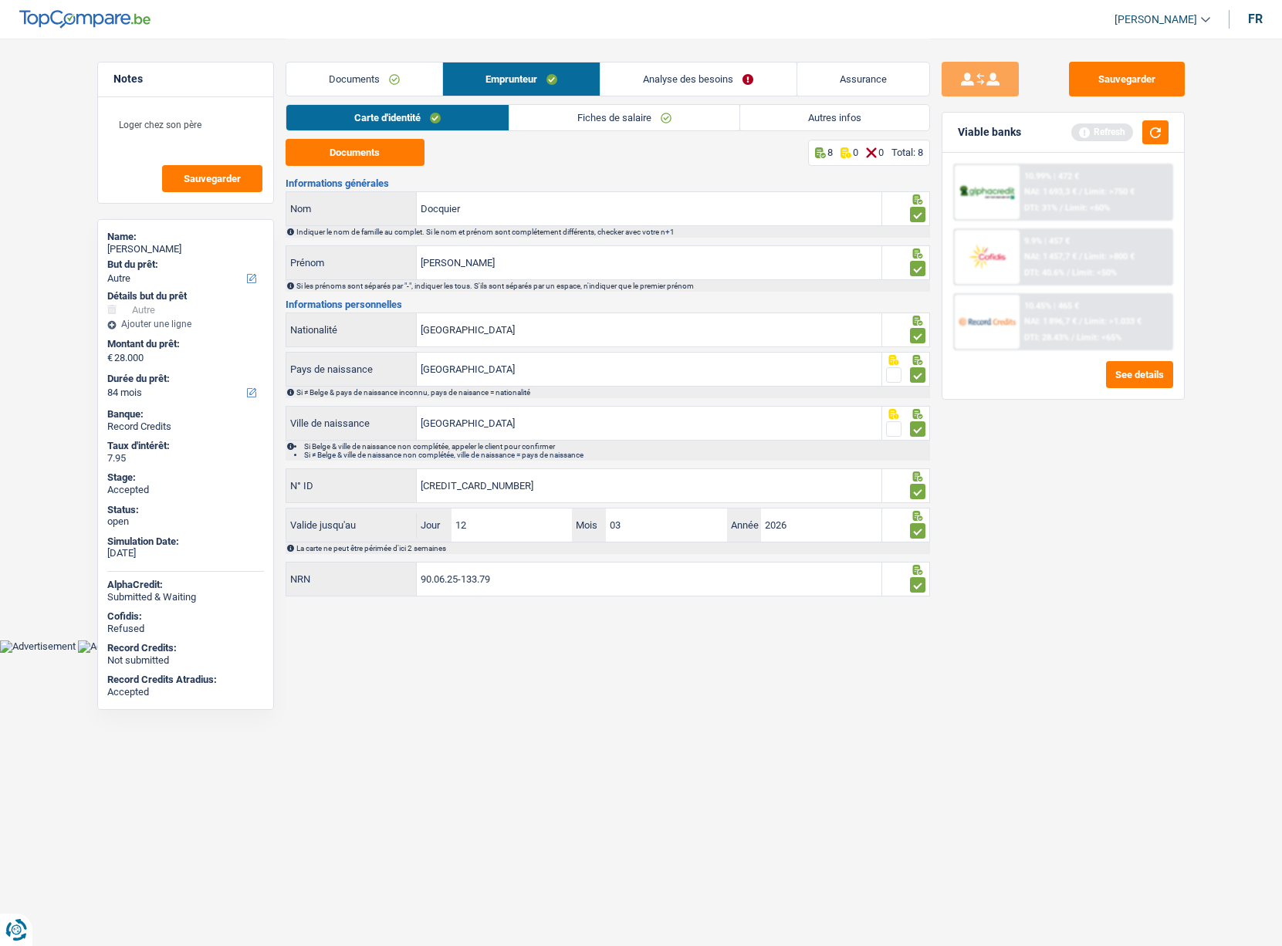
click at [573, 122] on link "Fiches de salaire" at bounding box center [624, 117] width 230 height 25
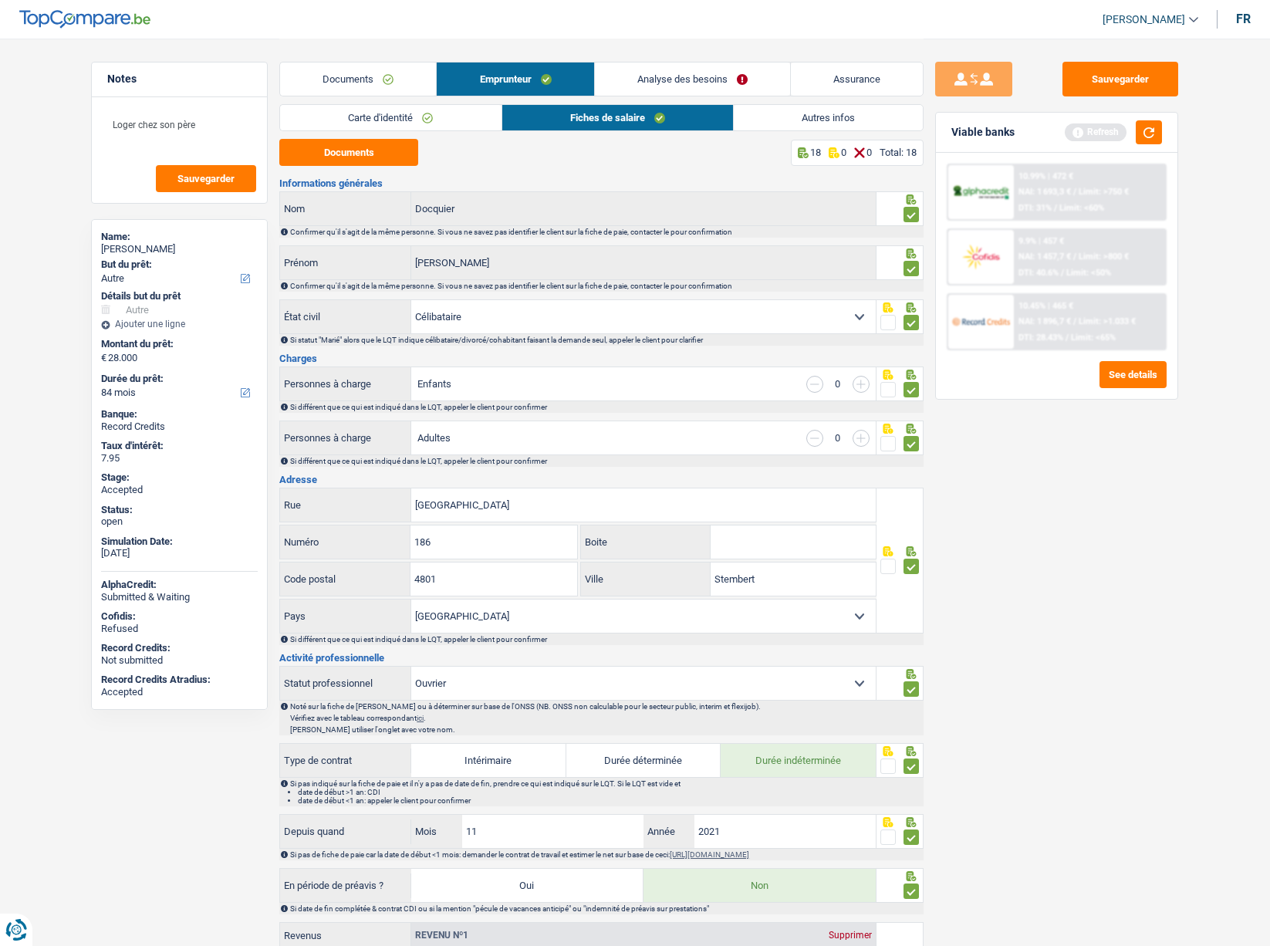
click at [1129, 539] on div "Sauvegarder Viable banks Refresh 10.99% | 472 € NAI: 1 693,3 € / Limit: >750 € …" at bounding box center [1057, 492] width 266 height 860
